Goal: Information Seeking & Learning: Learn about a topic

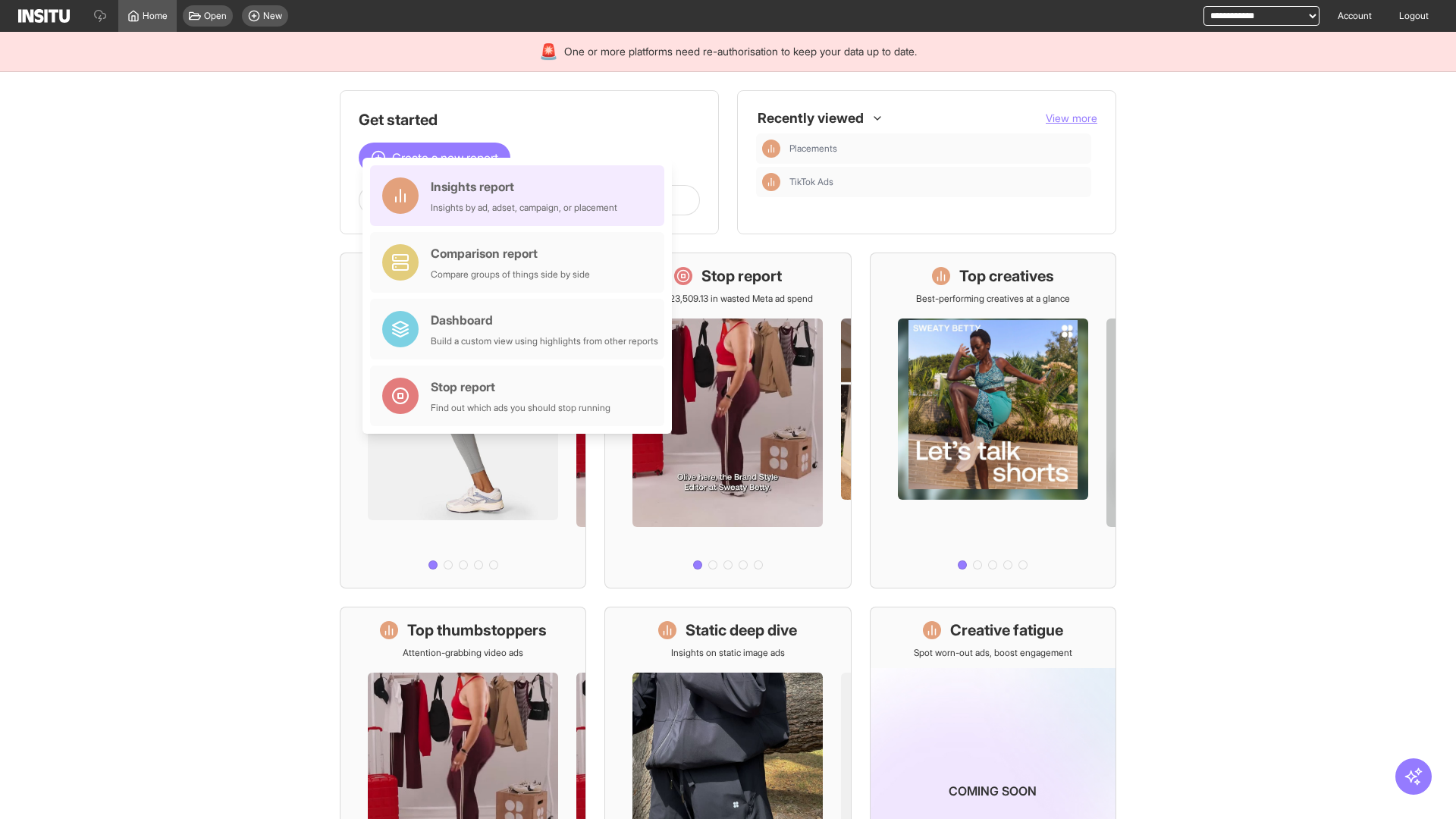
click at [521, 196] on div "Insights report Insights by ad, adset, campaign, or placement" at bounding box center [524, 196] width 186 height 36
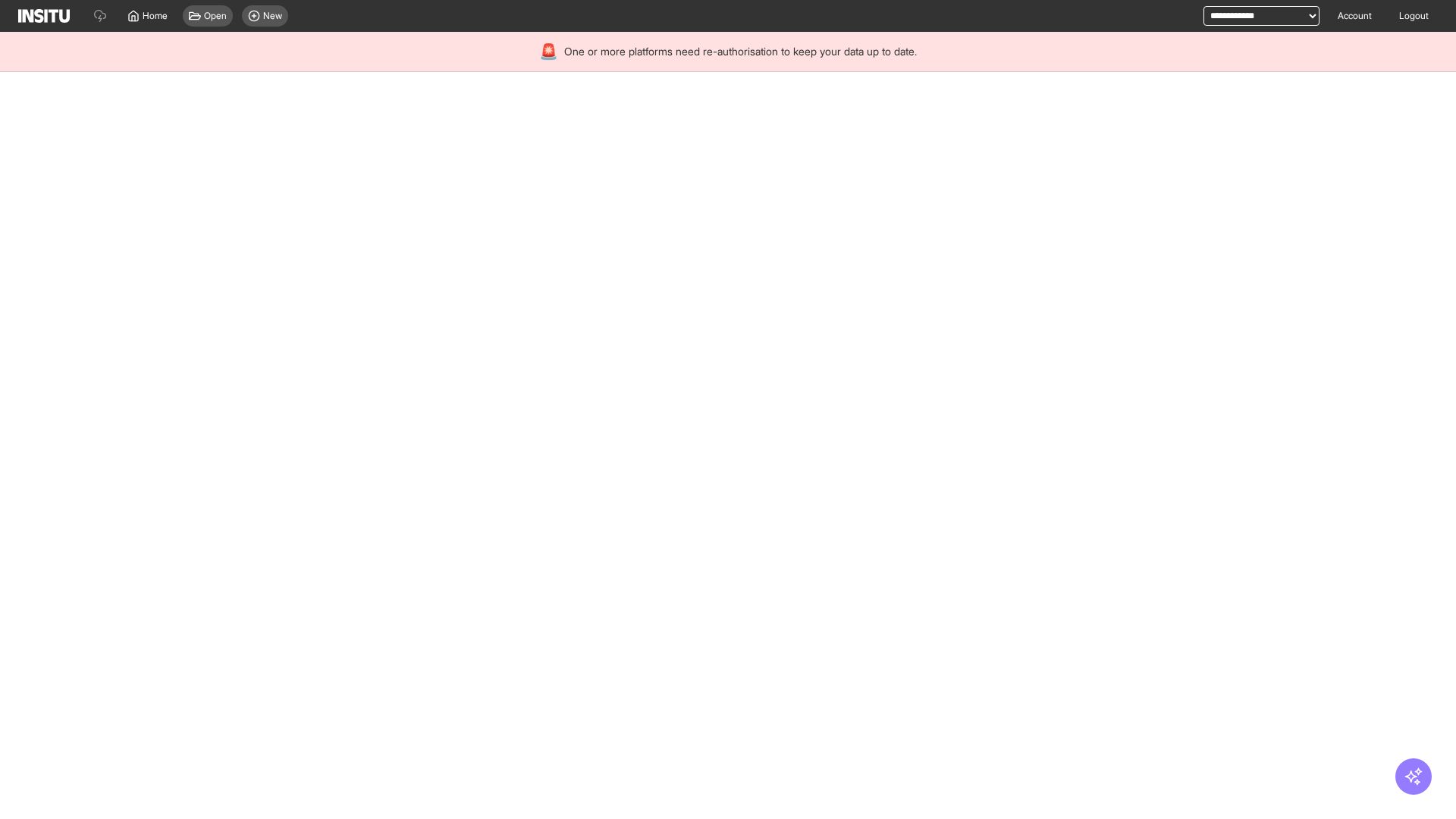
select select "**"
